Goal: Navigation & Orientation: Find specific page/section

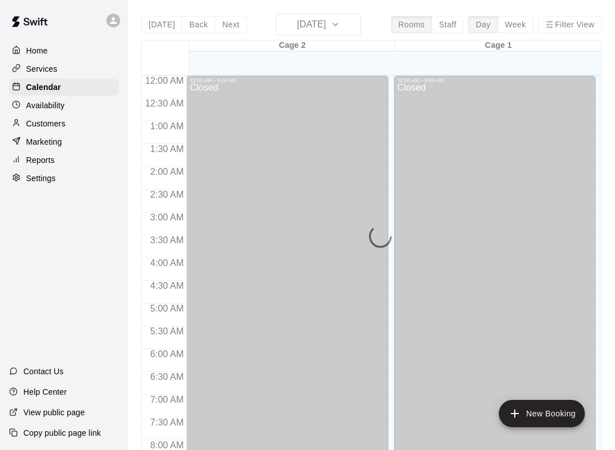
scroll to position [542, 0]
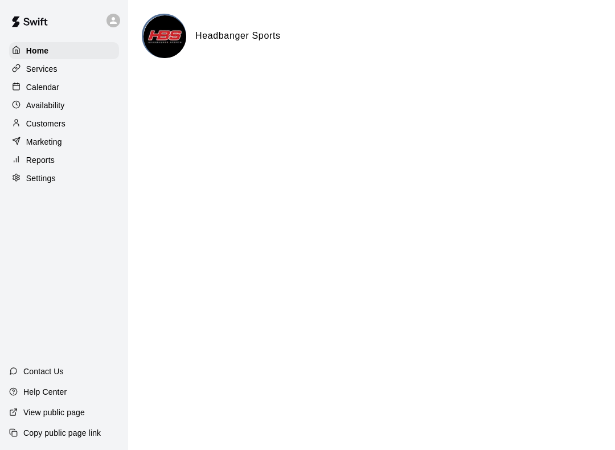
click at [75, 76] on div "Services" at bounding box center [64, 68] width 110 height 17
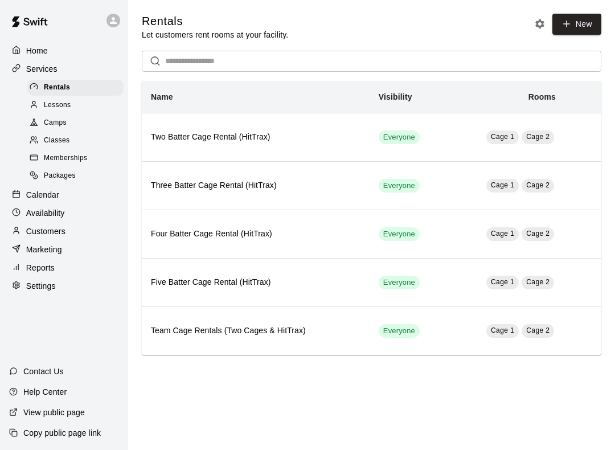
click at [76, 50] on div "Home" at bounding box center [64, 50] width 110 height 17
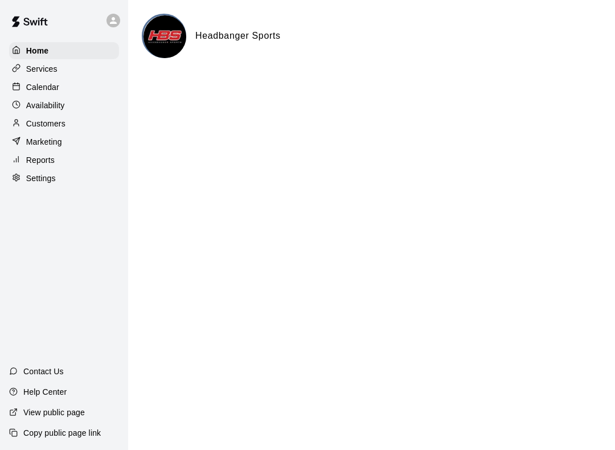
click at [67, 85] on div "Calendar" at bounding box center [64, 87] width 110 height 17
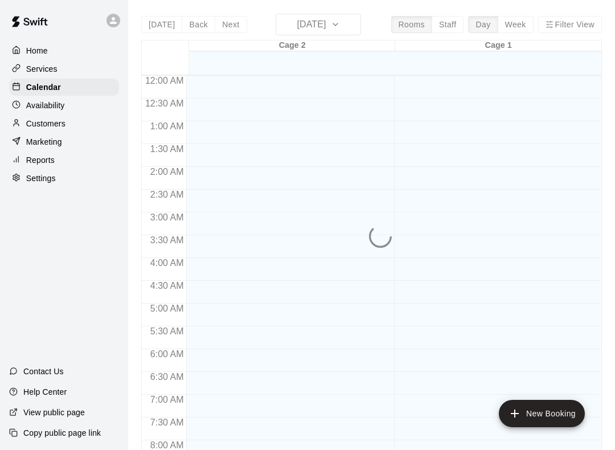
scroll to position [661, 0]
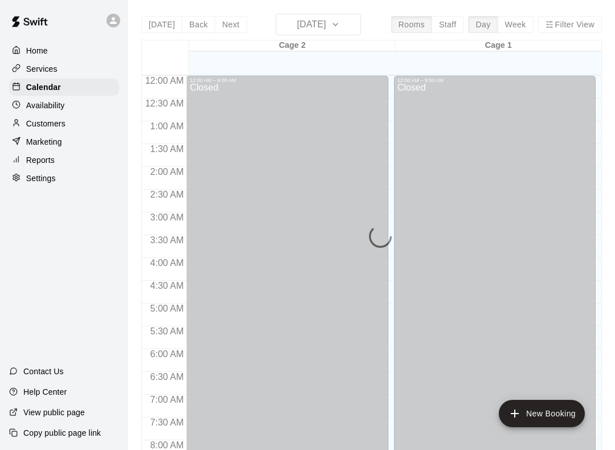
scroll to position [661, 0]
